Goal: Task Accomplishment & Management: Complete application form

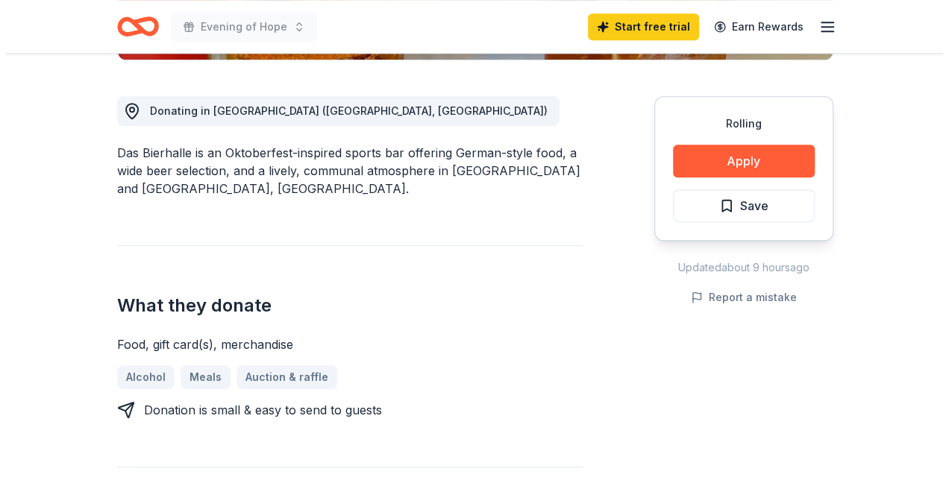
scroll to position [397, 0]
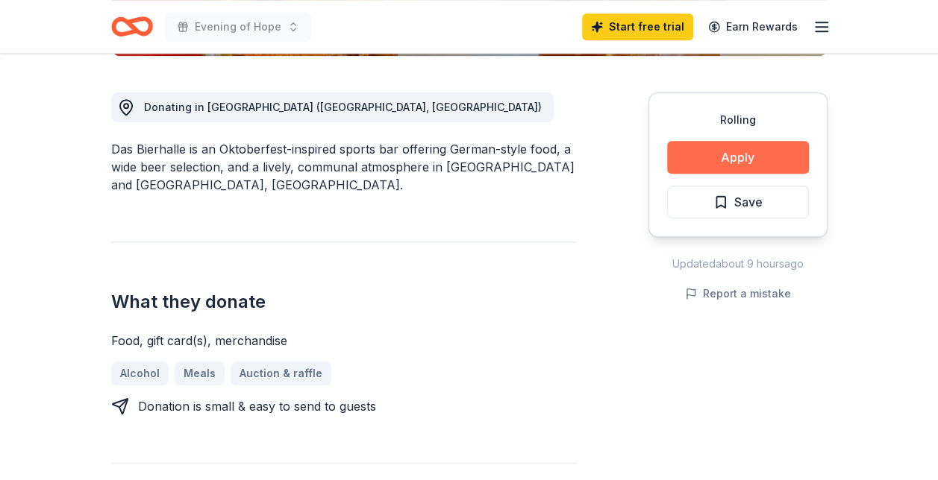
click at [765, 151] on button "Apply" at bounding box center [738, 157] width 142 height 33
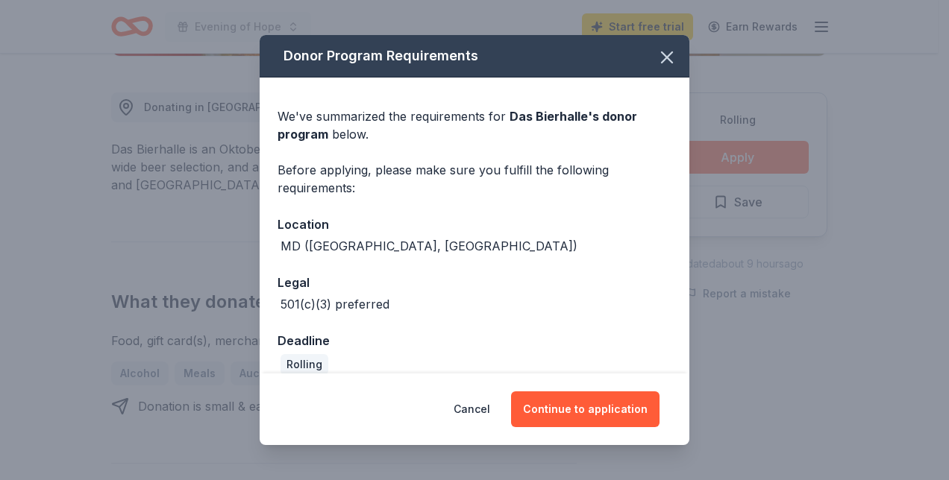
click at [765, 151] on div "Donor Program Requirements We've summarized the requirements for Das Bierhalle …" at bounding box center [474, 240] width 949 height 480
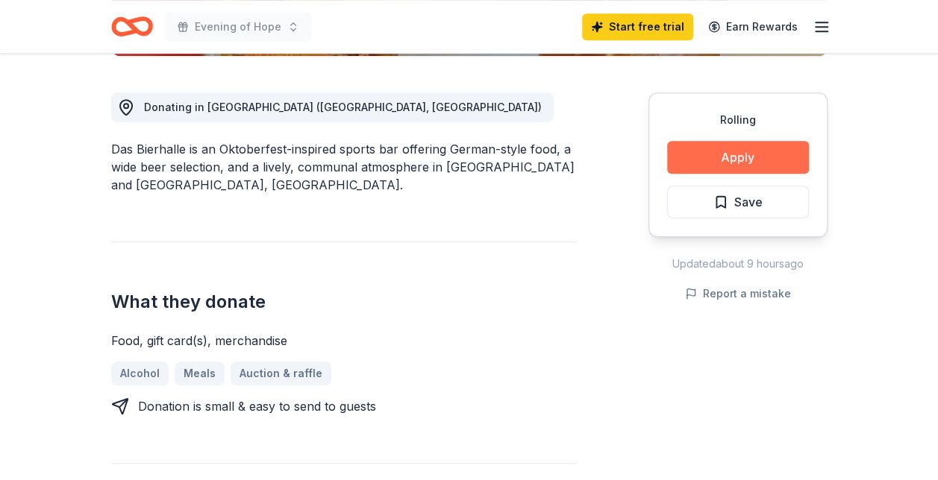
click at [743, 151] on button "Apply" at bounding box center [738, 157] width 142 height 33
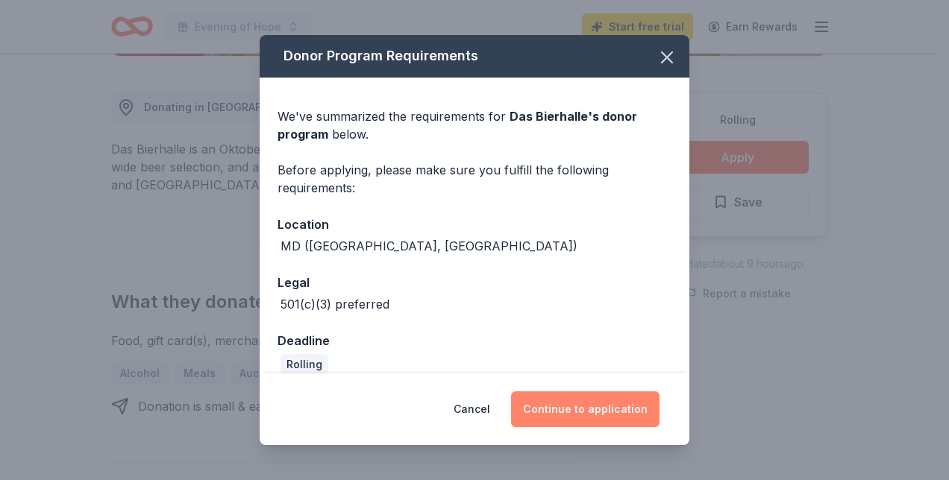
click at [595, 412] on button "Continue to application" at bounding box center [585, 410] width 148 height 36
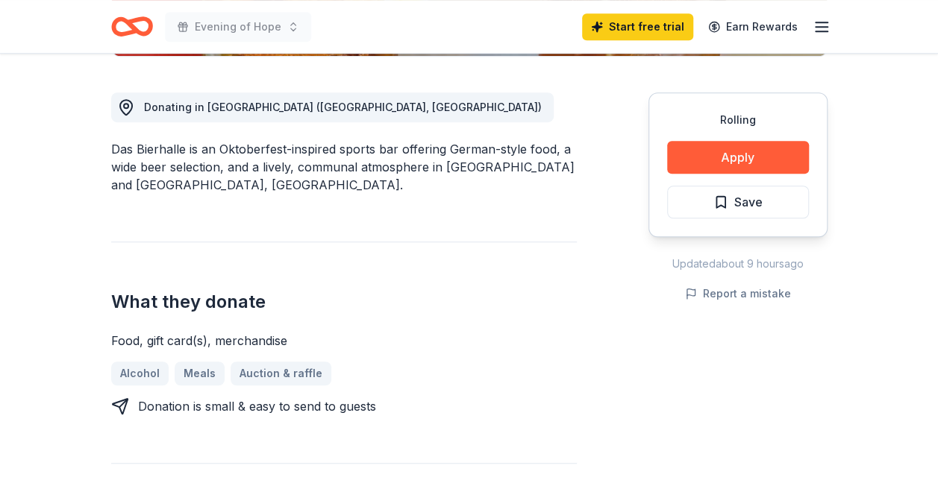
click at [595, 412] on button "Continue to application" at bounding box center [574, 401] width 141 height 34
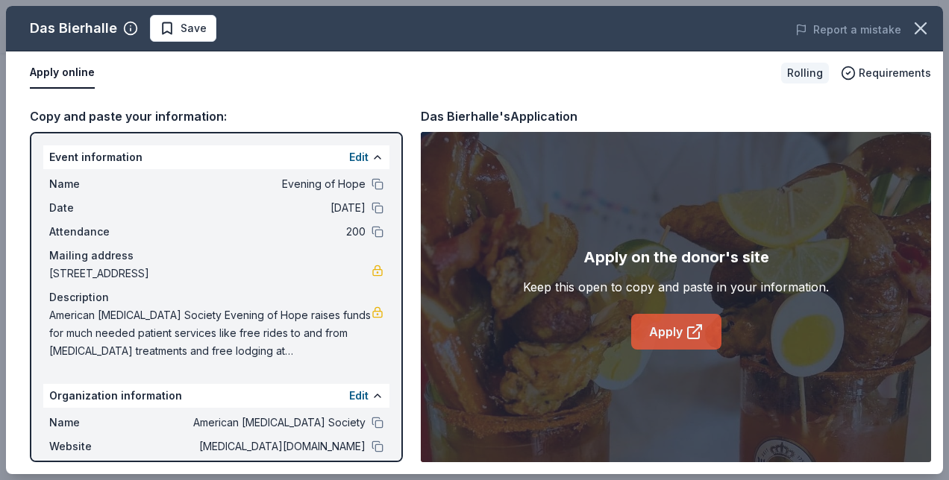
click at [691, 330] on icon at bounding box center [695, 332] width 18 height 18
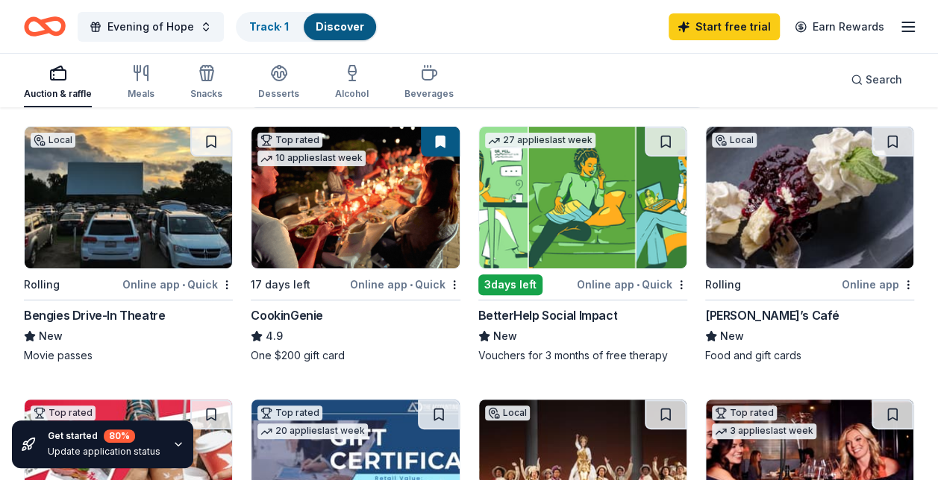
scroll to position [154, 0]
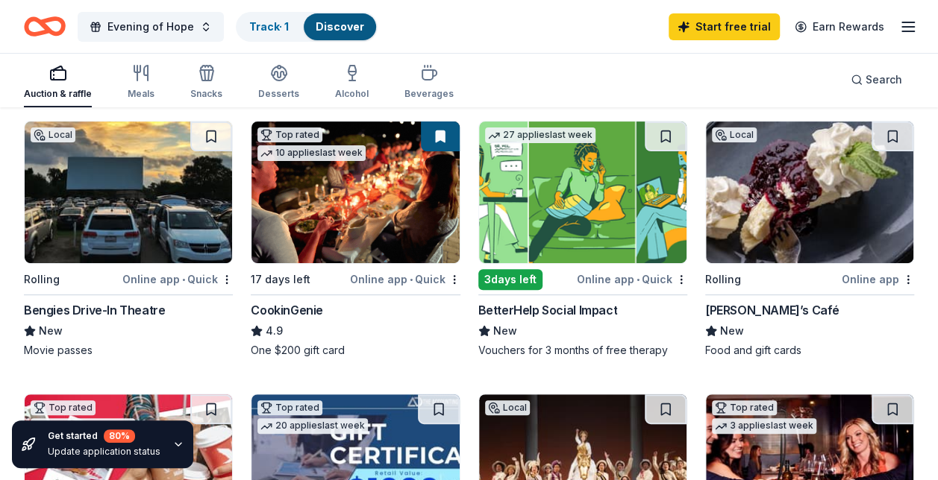
click at [747, 313] on div "Michael’s Café" at bounding box center [772, 310] width 134 height 18
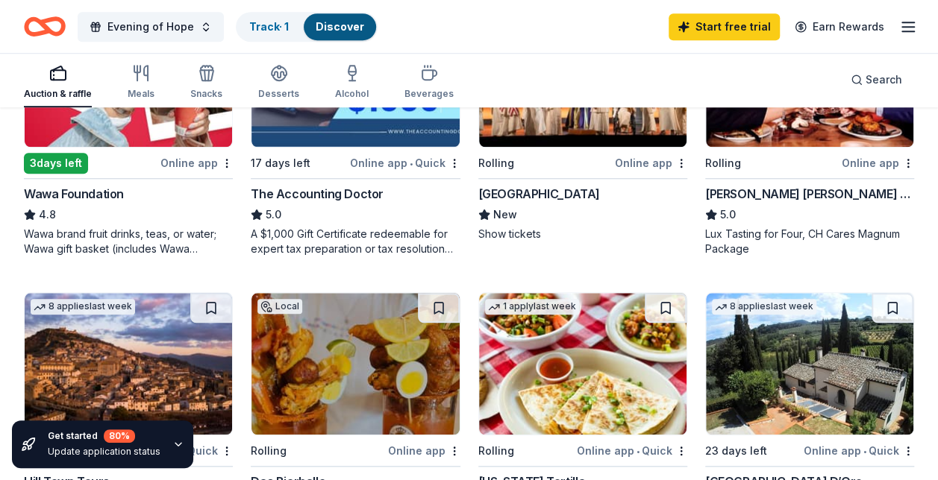
scroll to position [500, 0]
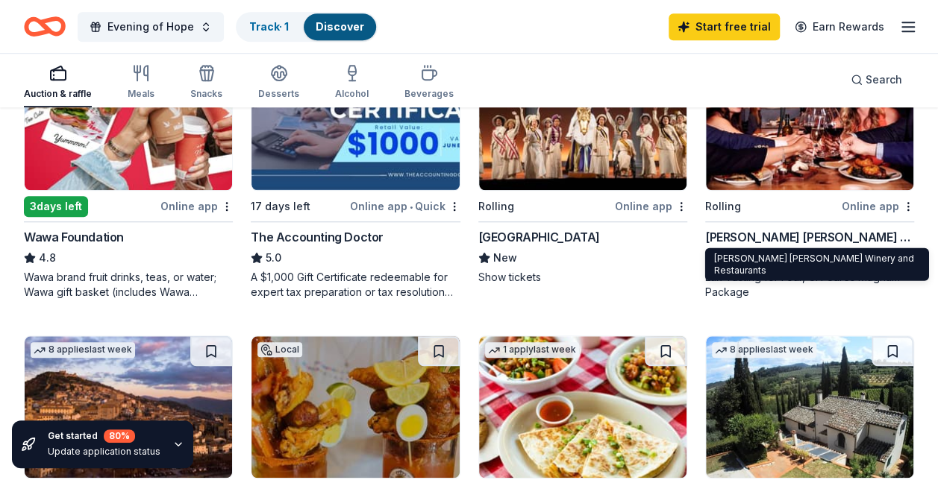
click at [794, 237] on div "Cooper's Hawk Winery and Restaurants" at bounding box center [809, 237] width 209 height 18
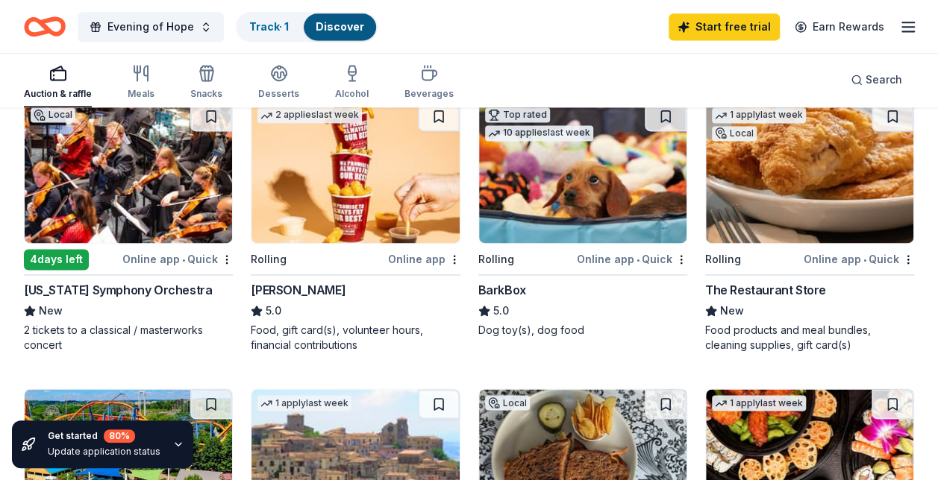
scroll to position [1030, 0]
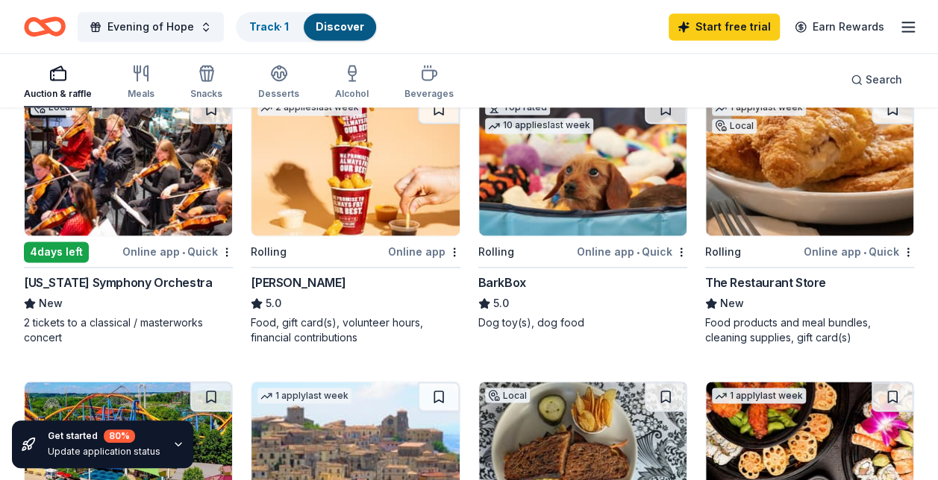
click at [510, 279] on div "BarkBox" at bounding box center [502, 283] width 48 height 18
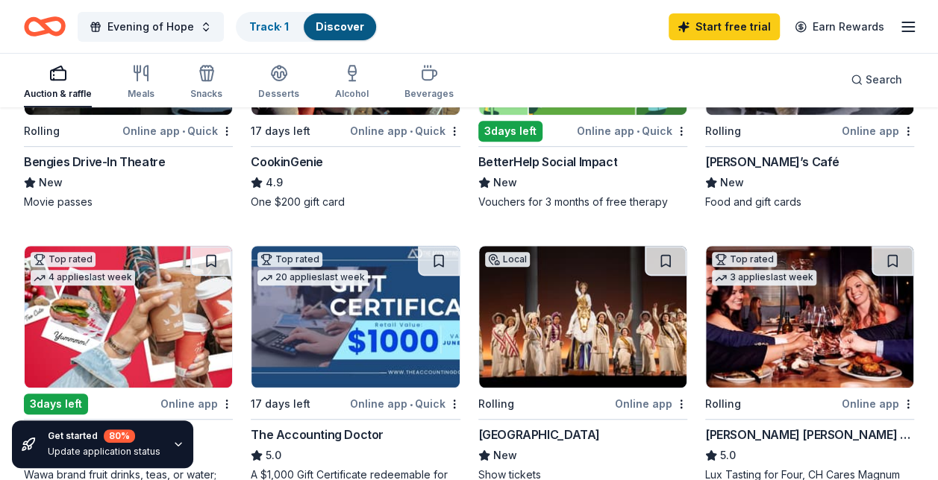
scroll to position [0, 0]
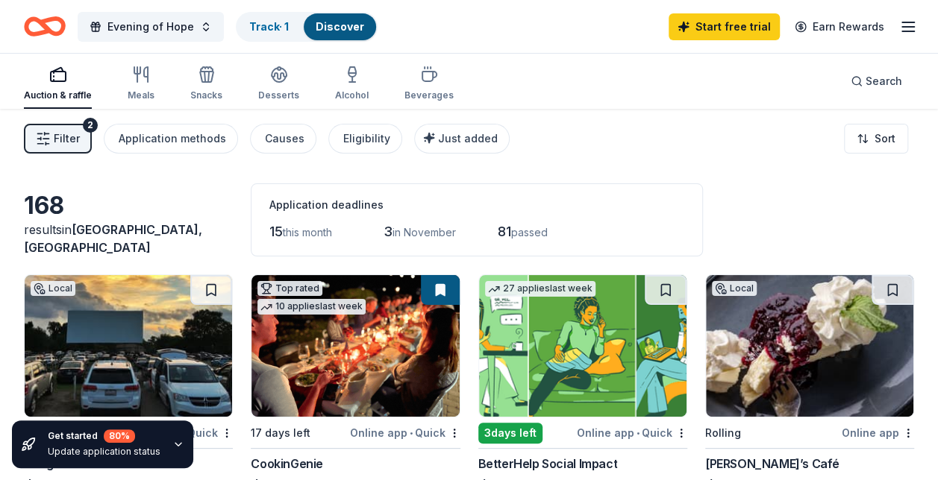
click at [365, 230] on div "15 this month 3 in November 81 passed" at bounding box center [476, 232] width 415 height 24
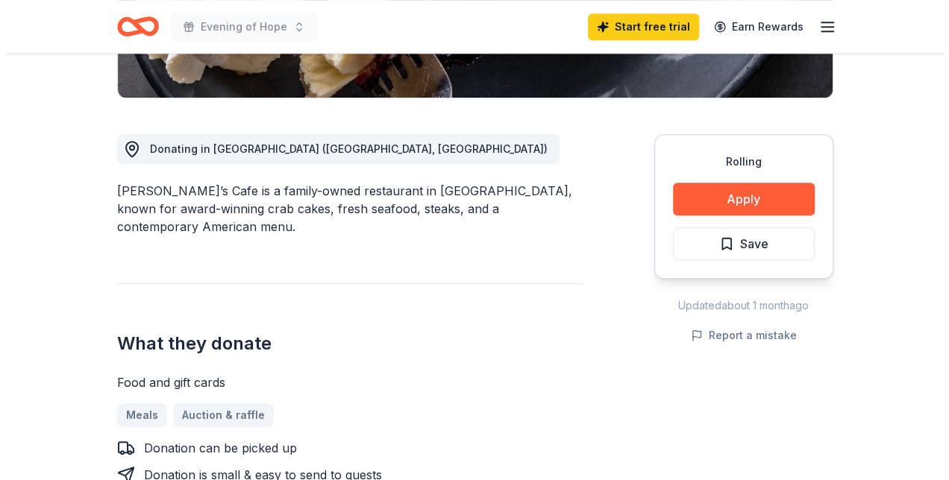
scroll to position [375, 0]
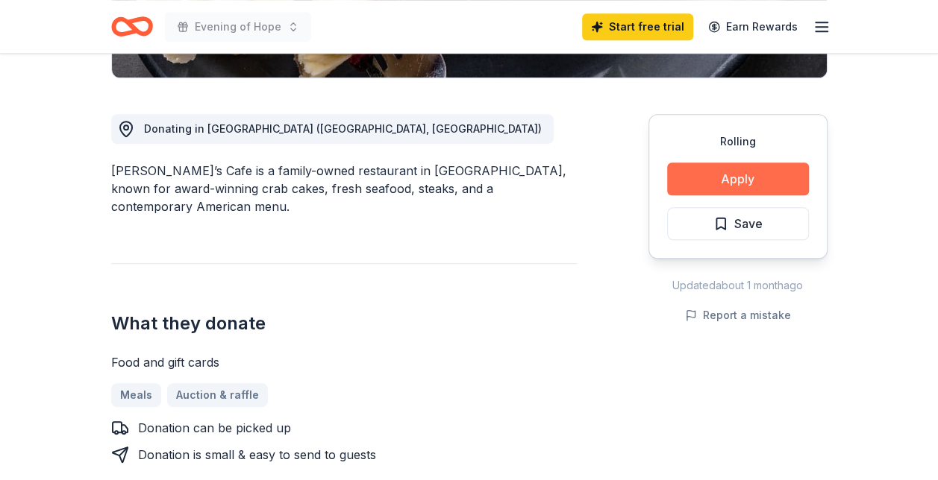
click at [735, 175] on button "Apply" at bounding box center [738, 179] width 142 height 33
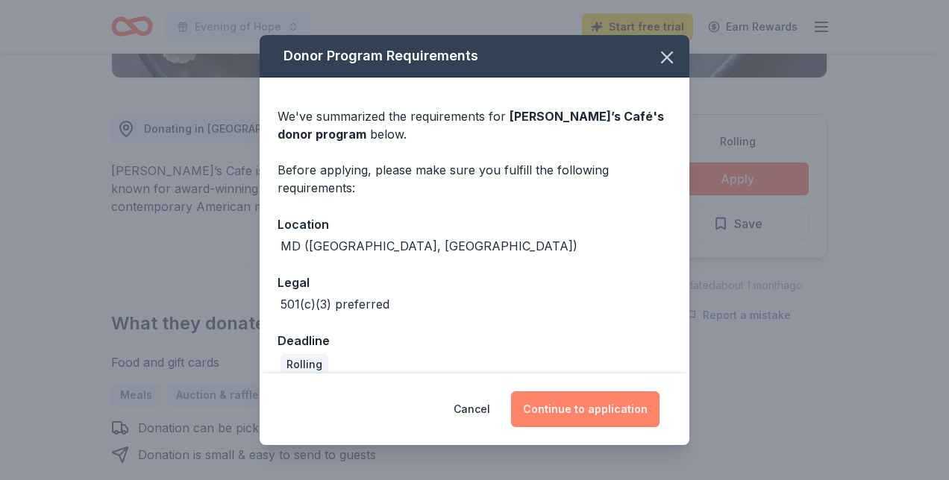
click at [606, 413] on button "Continue to application" at bounding box center [585, 410] width 148 height 36
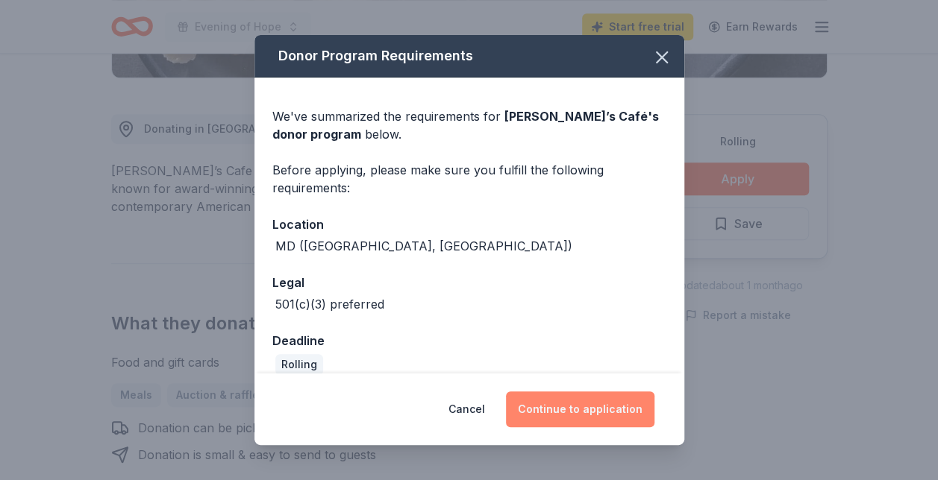
click at [606, 413] on button "Continue to application" at bounding box center [580, 410] width 148 height 36
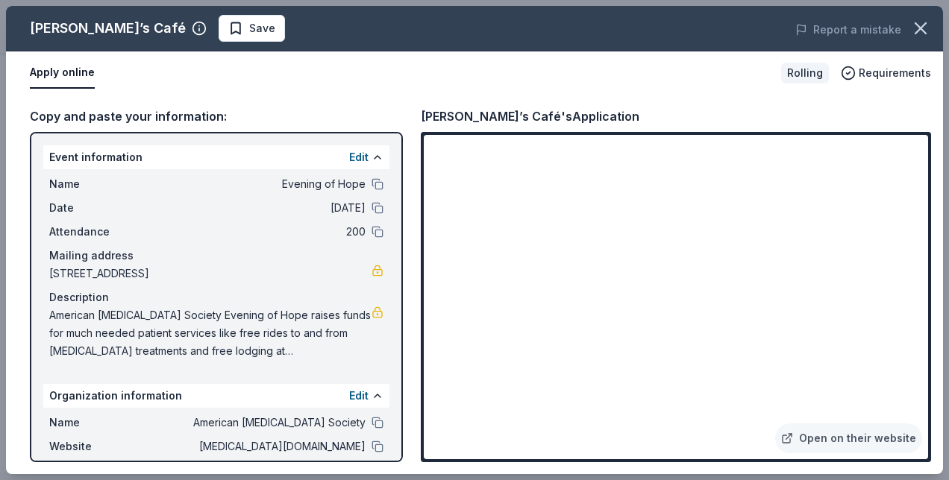
click at [937, 212] on div "Copy and paste your information: Event information Edit Name Evening of Hope Da…" at bounding box center [474, 285] width 937 height 380
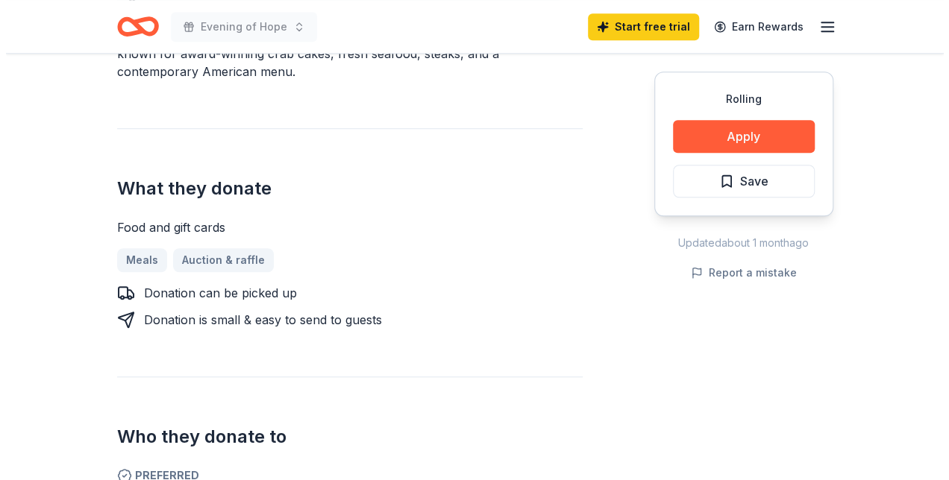
scroll to position [513, 0]
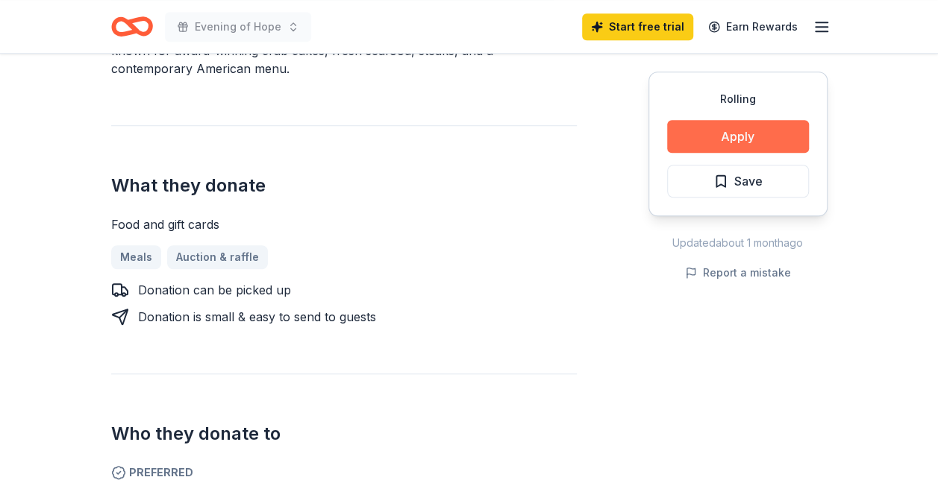
click at [755, 137] on button "Apply" at bounding box center [738, 136] width 142 height 33
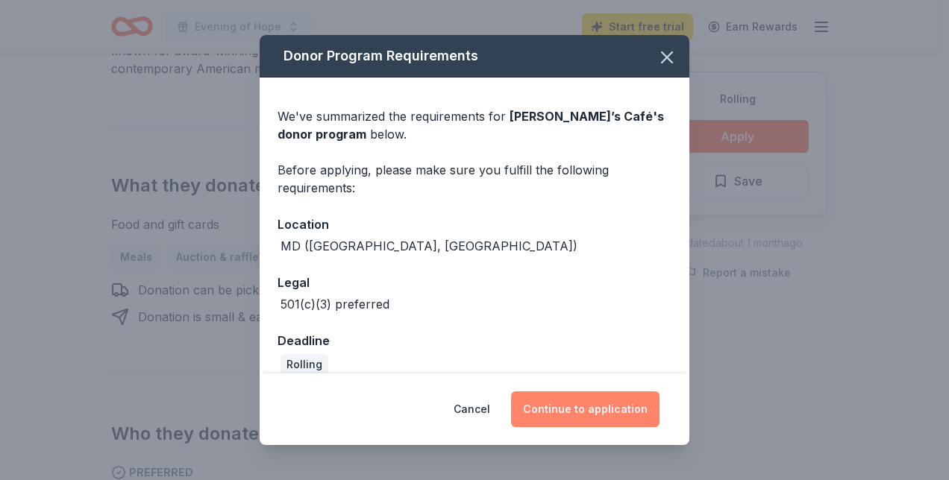
click at [582, 412] on button "Continue to application" at bounding box center [585, 410] width 148 height 36
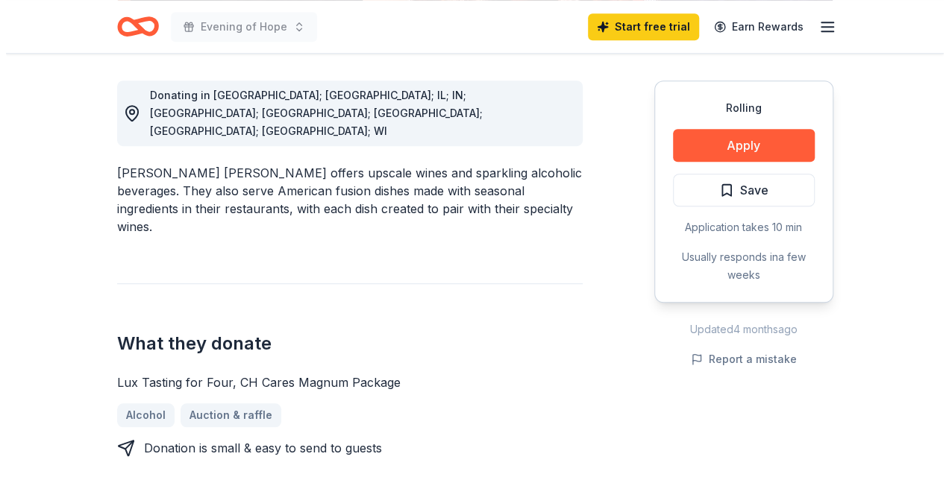
scroll to position [453, 0]
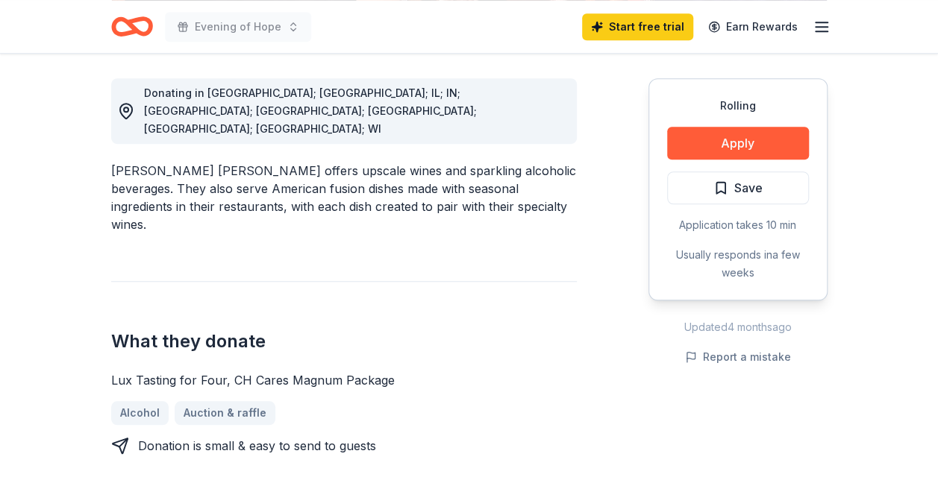
click at [765, 154] on div "Rolling Apply Save Application takes 10 min Usually responds in a few weeks" at bounding box center [737, 189] width 179 height 222
click at [758, 133] on button "Apply" at bounding box center [738, 143] width 142 height 33
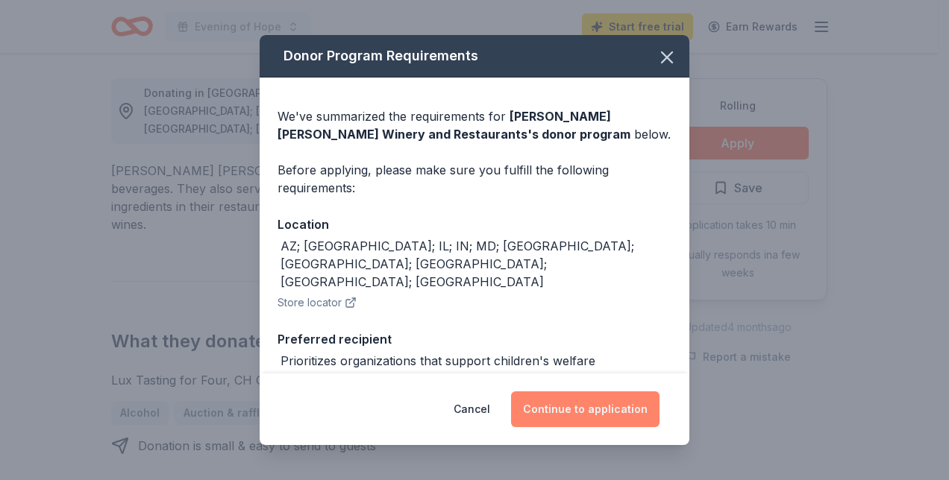
click at [600, 407] on button "Continue to application" at bounding box center [585, 410] width 148 height 36
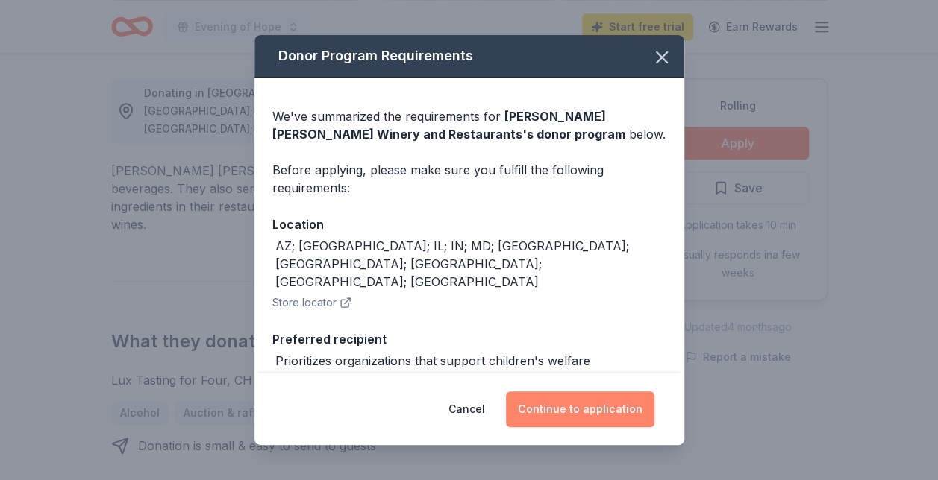
click at [600, 407] on button "Continue to application" at bounding box center [580, 410] width 148 height 36
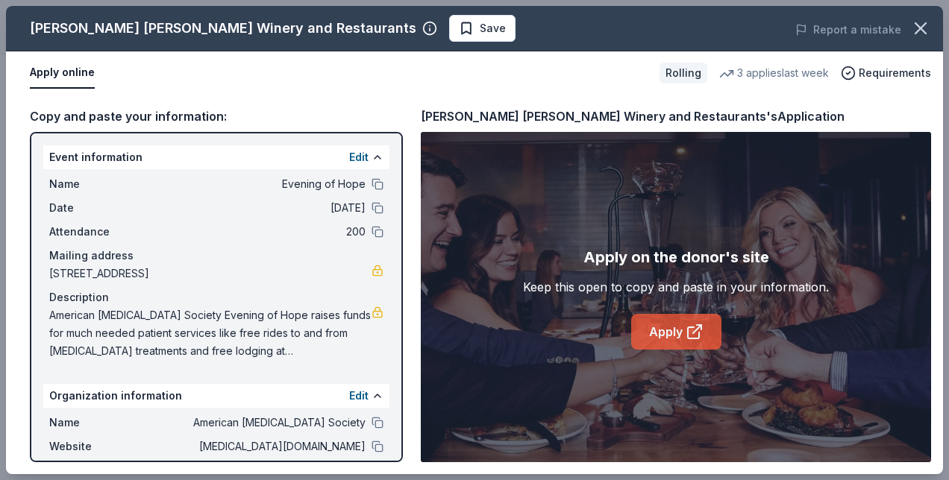
click at [695, 327] on icon at bounding box center [695, 332] width 18 height 18
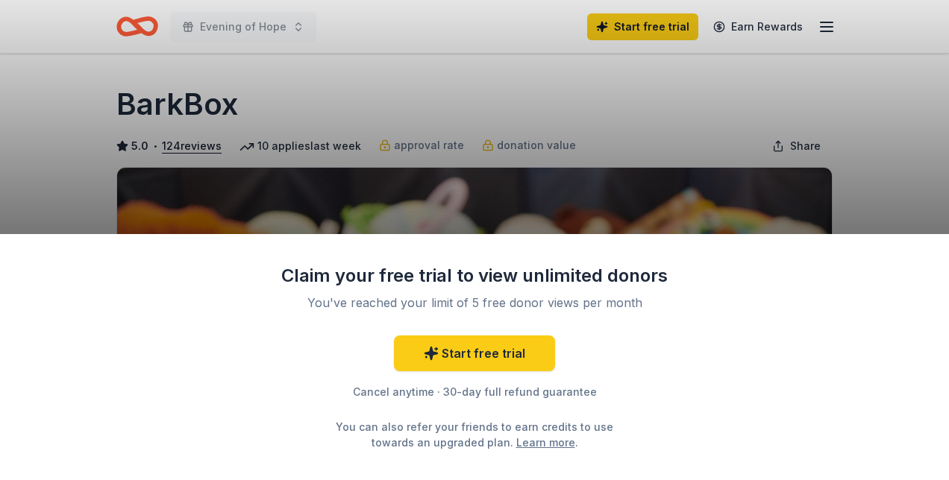
click at [897, 131] on div "Claim your free trial to view unlimited donors You've reached your limit of 5 f…" at bounding box center [474, 240] width 949 height 480
